Goal: Task Accomplishment & Management: Use online tool/utility

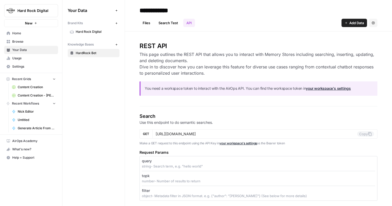
click at [29, 89] on span "Content Creation" at bounding box center [37, 87] width 38 height 5
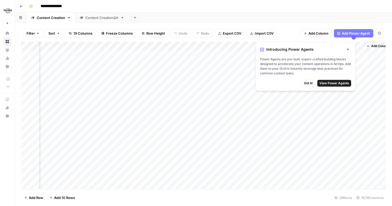
scroll to position [0, 539]
click at [349, 47] on button "Close" at bounding box center [347, 49] width 7 height 7
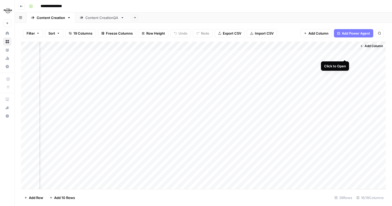
click at [345, 55] on div "Add Column" at bounding box center [203, 115] width 364 height 147
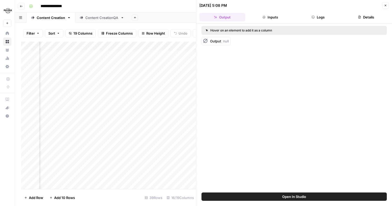
click at [383, 4] on button "Close" at bounding box center [385, 5] width 7 height 7
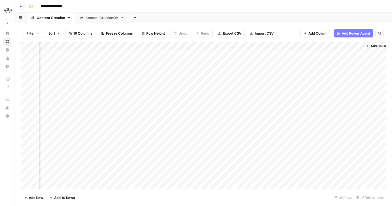
scroll to position [0, 533]
click at [164, 56] on div "Add Column" at bounding box center [203, 115] width 364 height 147
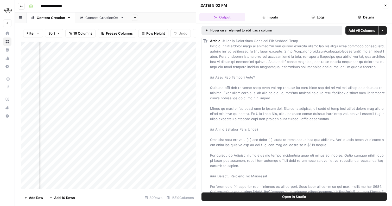
click at [182, 5] on div "**********" at bounding box center [207, 6] width 360 height 8
click at [386, 4] on icon "button" at bounding box center [385, 5] width 3 height 3
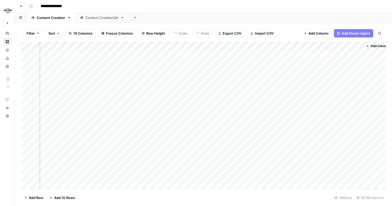
click at [331, 47] on div "Add Column" at bounding box center [203, 115] width 364 height 147
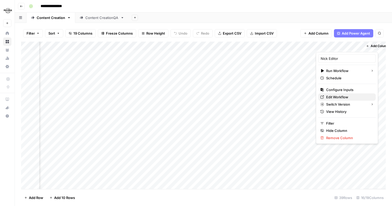
click at [341, 99] on span "Edit Workflow" at bounding box center [349, 96] width 46 height 5
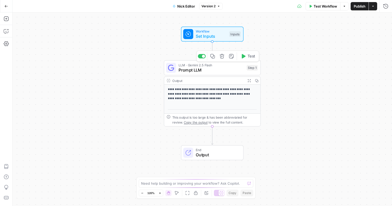
click at [210, 74] on div "LLM · Gemini 2.5 Flash Prompt LLM Step 1 Copy step Delete step Add Note Test" at bounding box center [212, 67] width 97 height 15
